Goal: Transaction & Acquisition: Purchase product/service

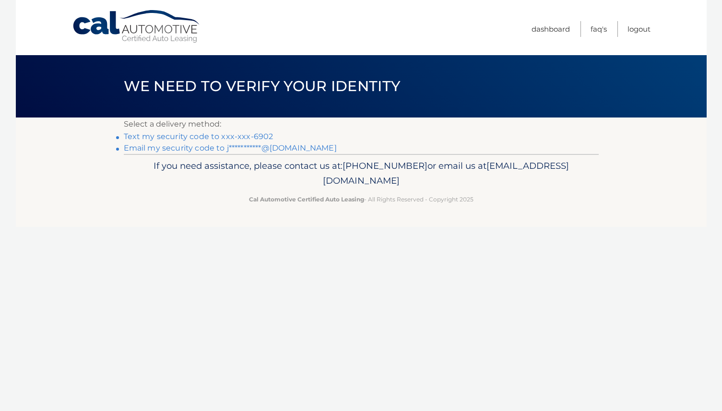
click at [226, 139] on link "Text my security code to xxx-xxx-6902" at bounding box center [199, 136] width 150 height 9
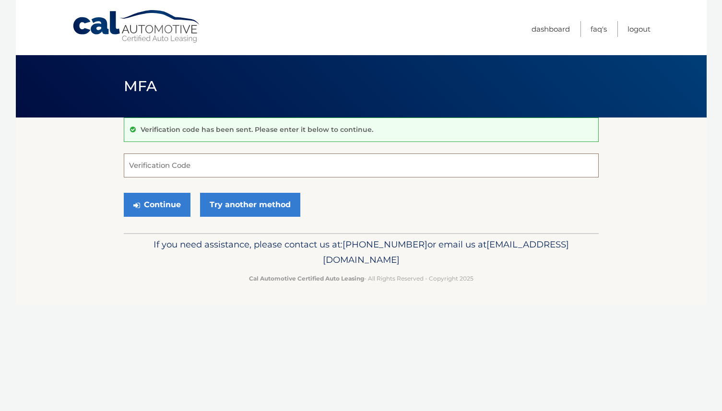
click at [215, 156] on input "Verification Code" at bounding box center [361, 166] width 475 height 24
click at [218, 171] on input "Verification Code" at bounding box center [361, 166] width 475 height 24
type input "685238"
click at [164, 201] on button "Continue" at bounding box center [157, 205] width 67 height 24
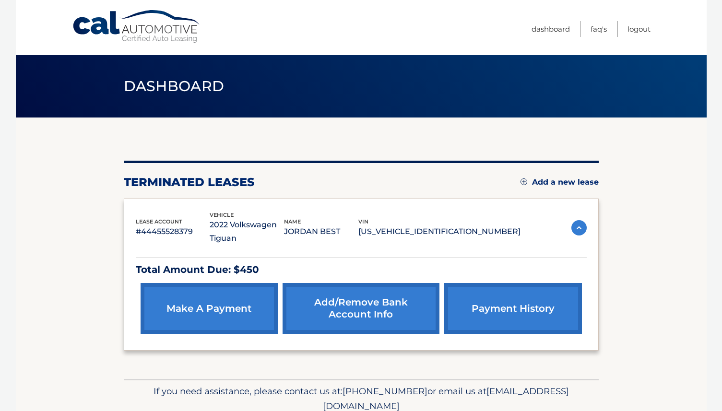
click at [178, 313] on link "make a payment" at bounding box center [209, 308] width 137 height 51
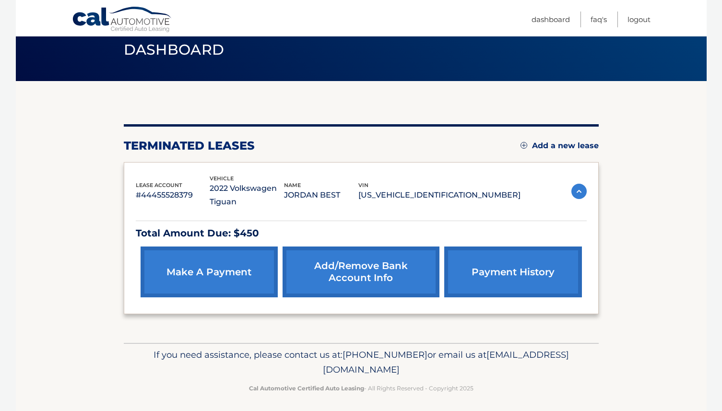
scroll to position [40, 0]
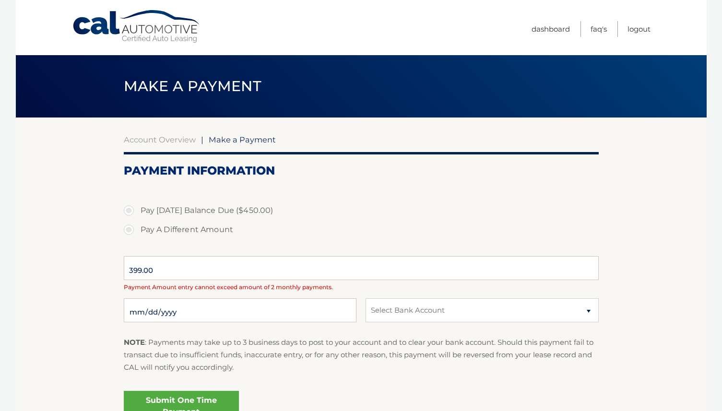
select select "OTc5ZWE0YmQtYjVmMi00ZmIxLTljNDItZjM0NzYxZDA2ZTgz"
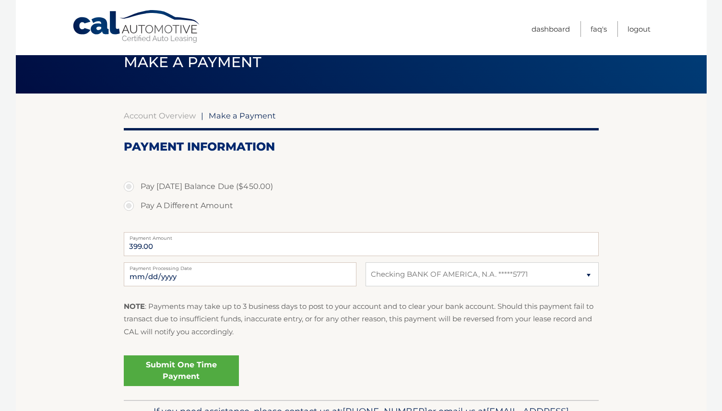
scroll to position [25, 0]
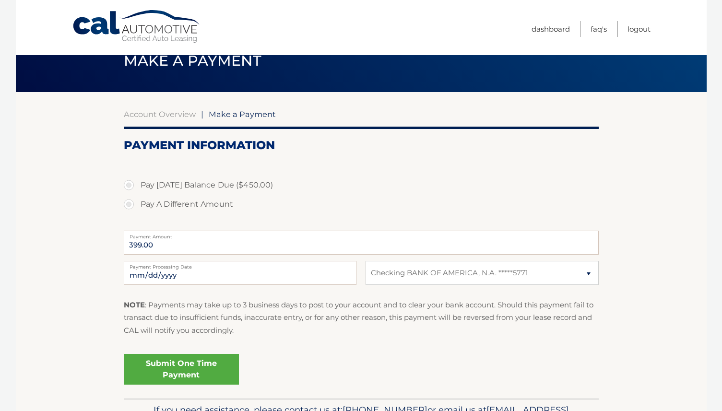
click at [126, 182] on label "Pay Today's Balance Due ($450.00)" at bounding box center [361, 185] width 475 height 19
click at [128, 182] on input "Pay Today's Balance Due ($450.00)" at bounding box center [133, 183] width 10 height 15
radio input "true"
type input "450.00"
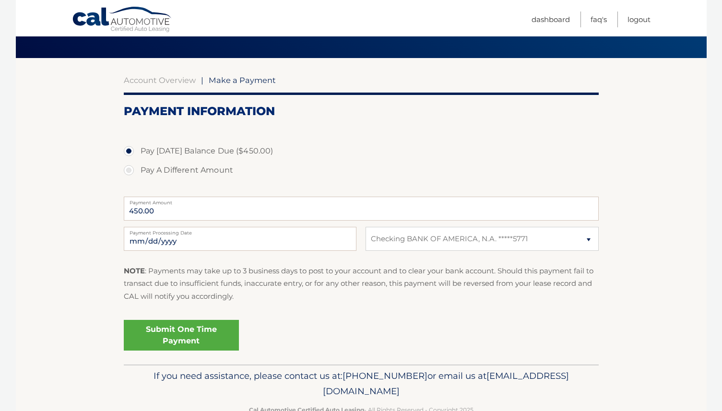
scroll to position [64, 0]
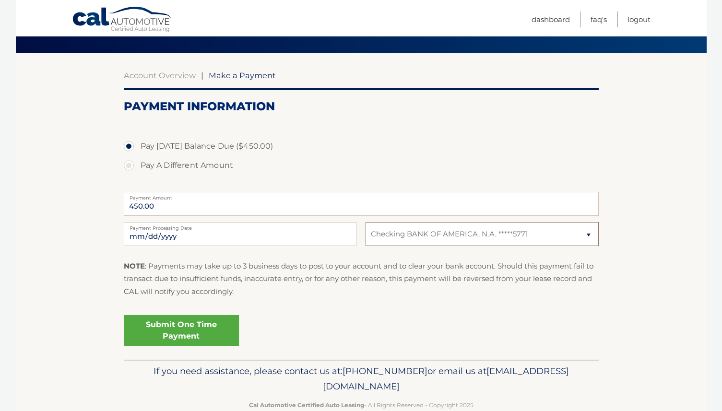
click at [536, 235] on select "Select Bank Account Checking BANK OF AMERICA, N.A. *****5771" at bounding box center [482, 234] width 233 height 24
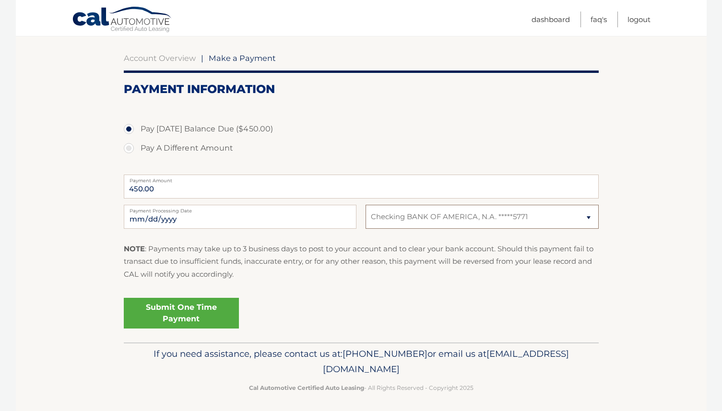
scroll to position [85, 0]
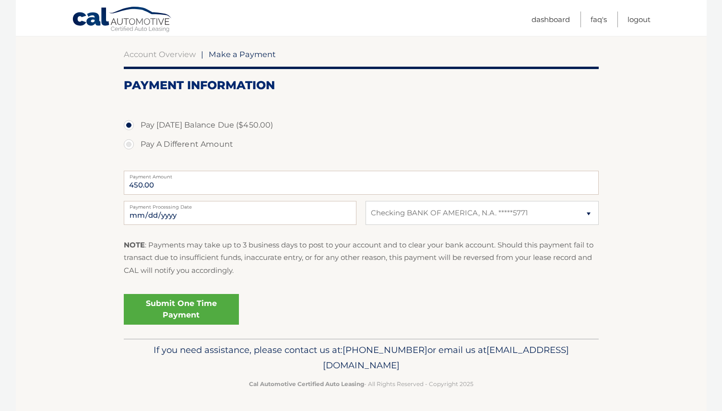
click at [194, 303] on link "Submit One Time Payment" at bounding box center [181, 309] width 115 height 31
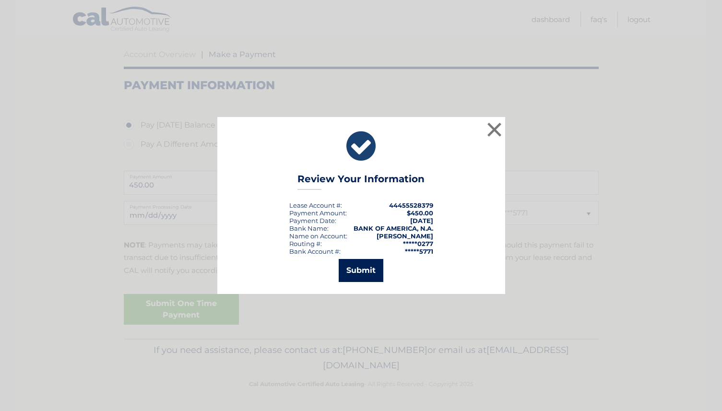
click at [357, 271] on button "Submit" at bounding box center [361, 270] width 45 height 23
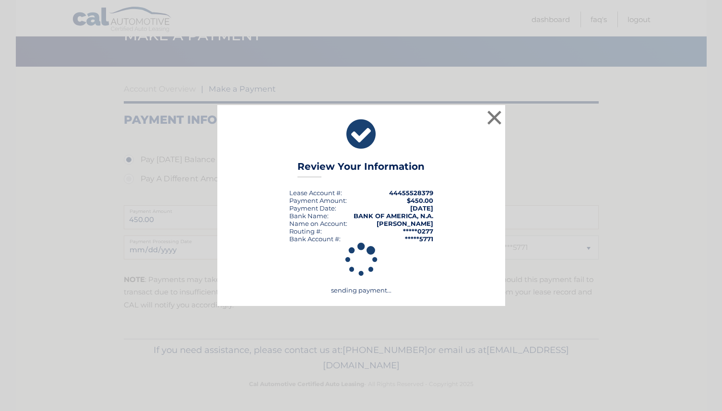
scroll to position [51, 0]
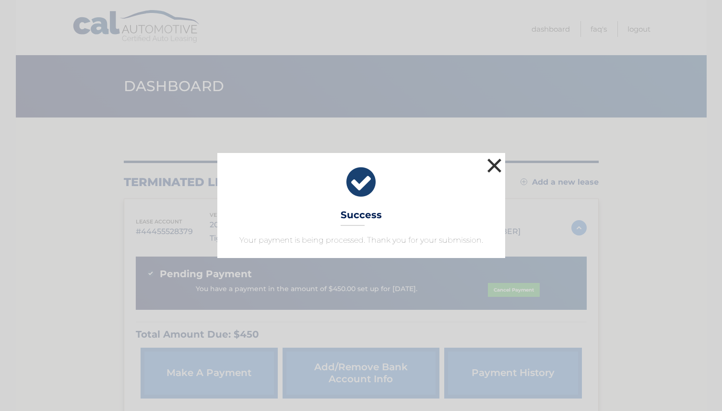
click at [496, 166] on button "×" at bounding box center [494, 165] width 19 height 19
